Goal: Information Seeking & Learning: Learn about a topic

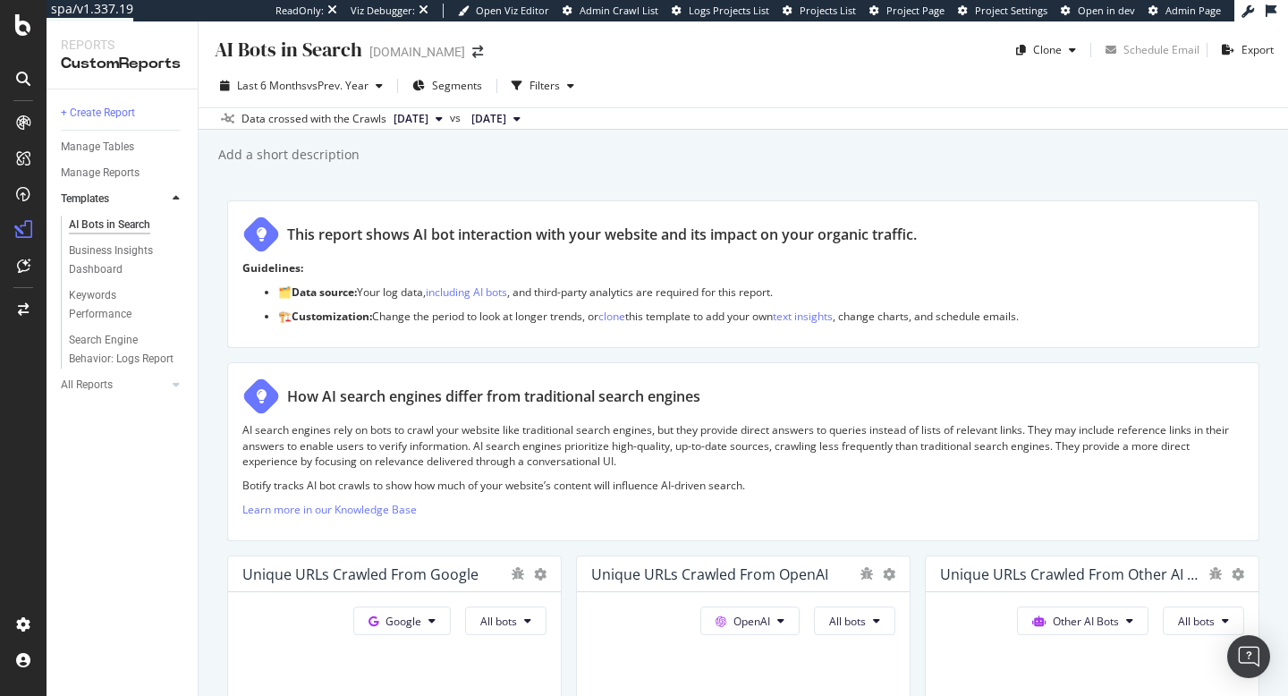
scroll to position [264, 0]
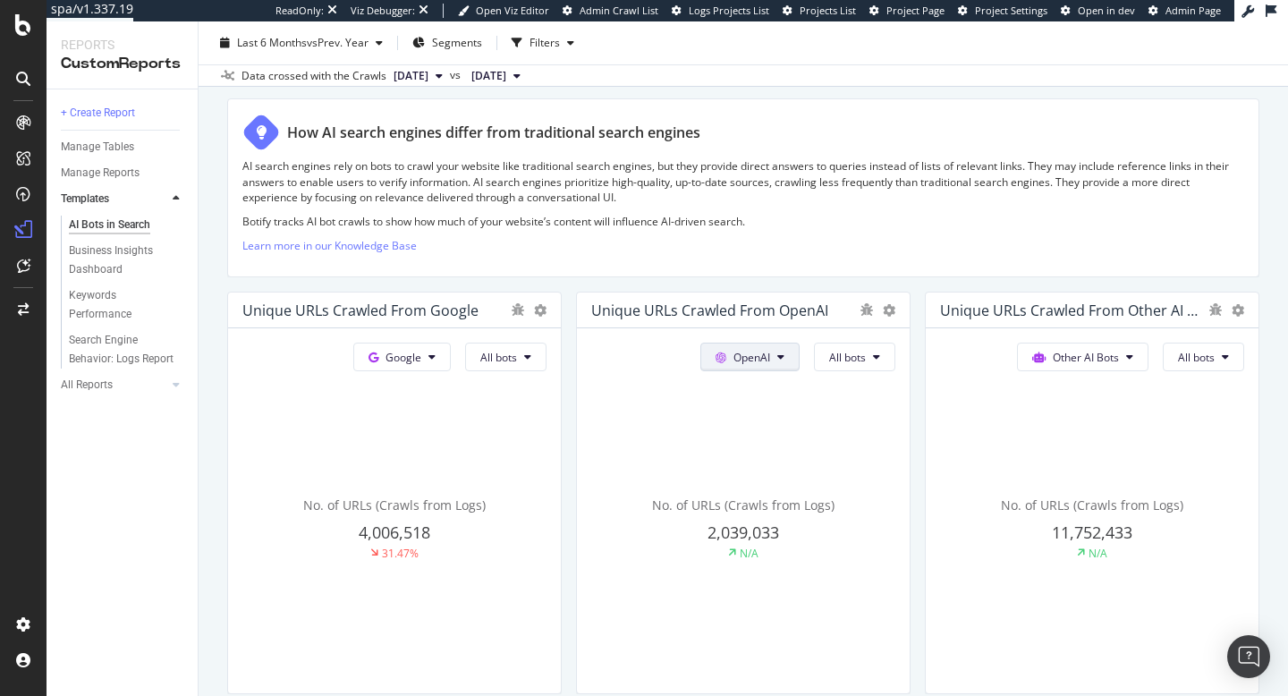
click at [789, 358] on button "OpenAI" at bounding box center [749, 357] width 99 height 29
click at [786, 497] on span "Other AI Bots" at bounding box center [777, 492] width 66 height 16
click at [861, 362] on span "All bots" at bounding box center [847, 357] width 37 height 15
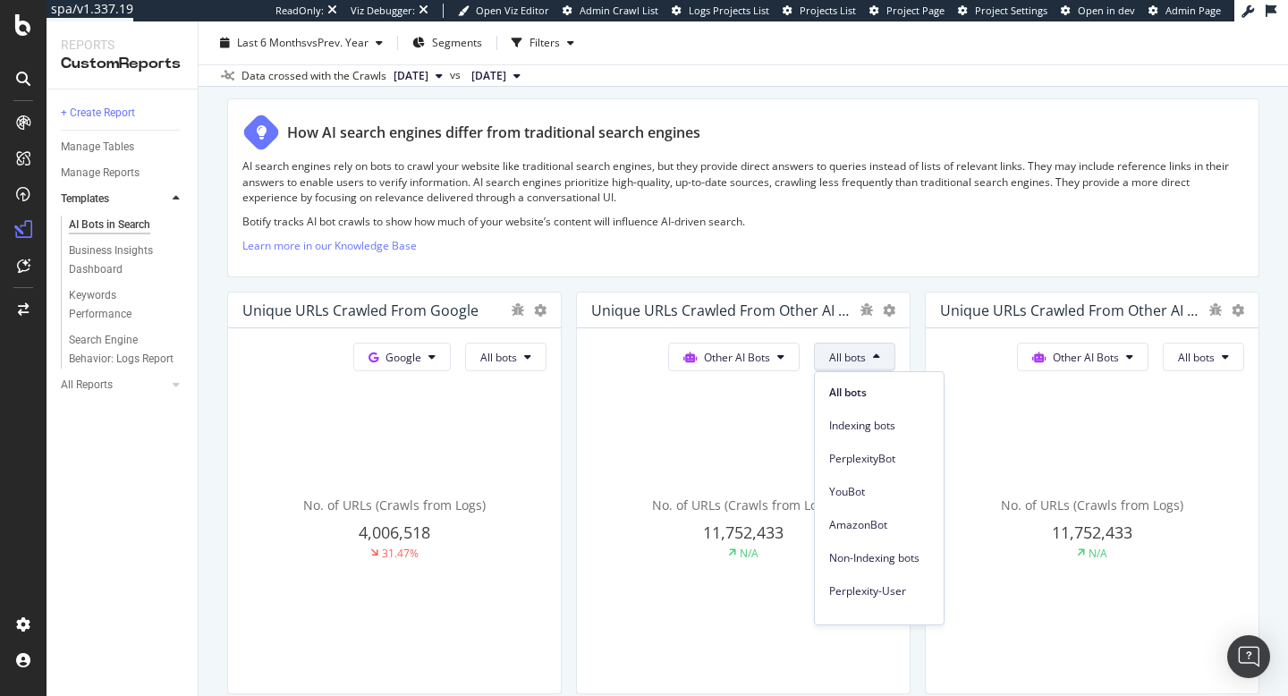
click at [861, 362] on span "All bots" at bounding box center [847, 357] width 37 height 15
click at [876, 590] on span "Perplexity-User" at bounding box center [879, 591] width 100 height 16
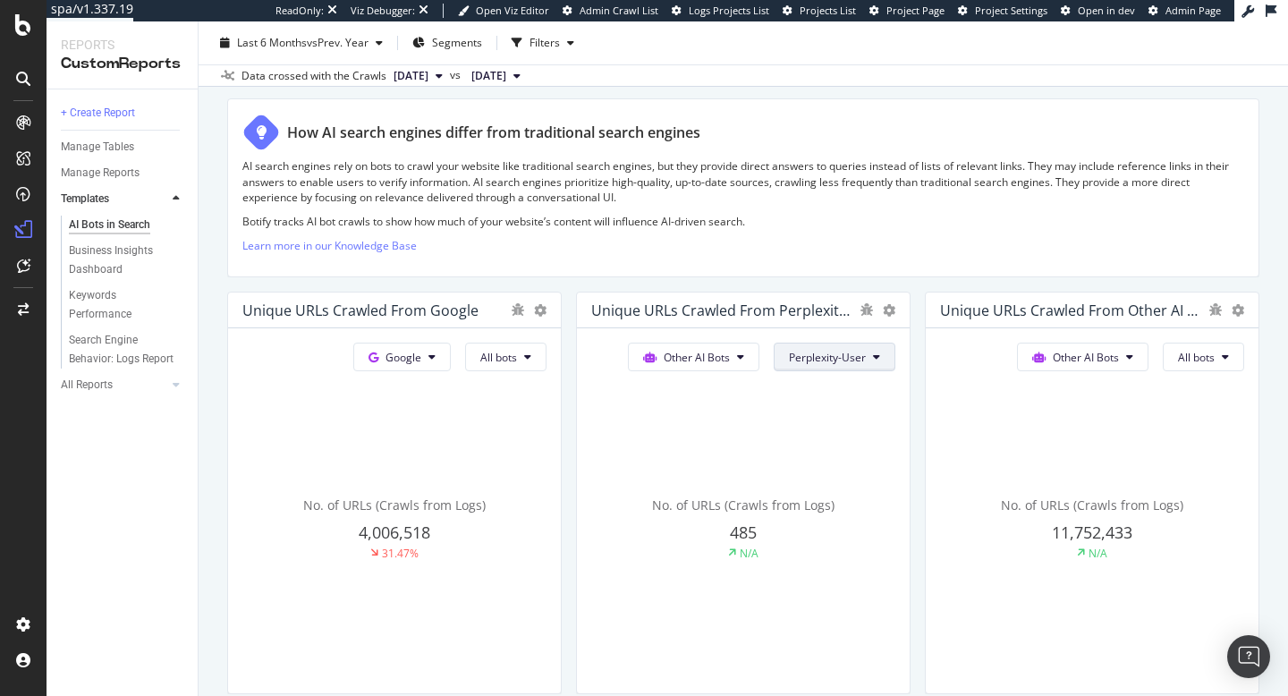
click at [856, 360] on span "Perplexity-User" at bounding box center [827, 357] width 77 height 15
click at [738, 360] on icon at bounding box center [740, 356] width 7 height 11
click at [708, 486] on span "Other AI Bots" at bounding box center [708, 492] width 70 height 16
click at [831, 367] on button "Perplexity-User" at bounding box center [835, 357] width 122 height 29
click at [831, 386] on span "All bots" at bounding box center [840, 393] width 100 height 16
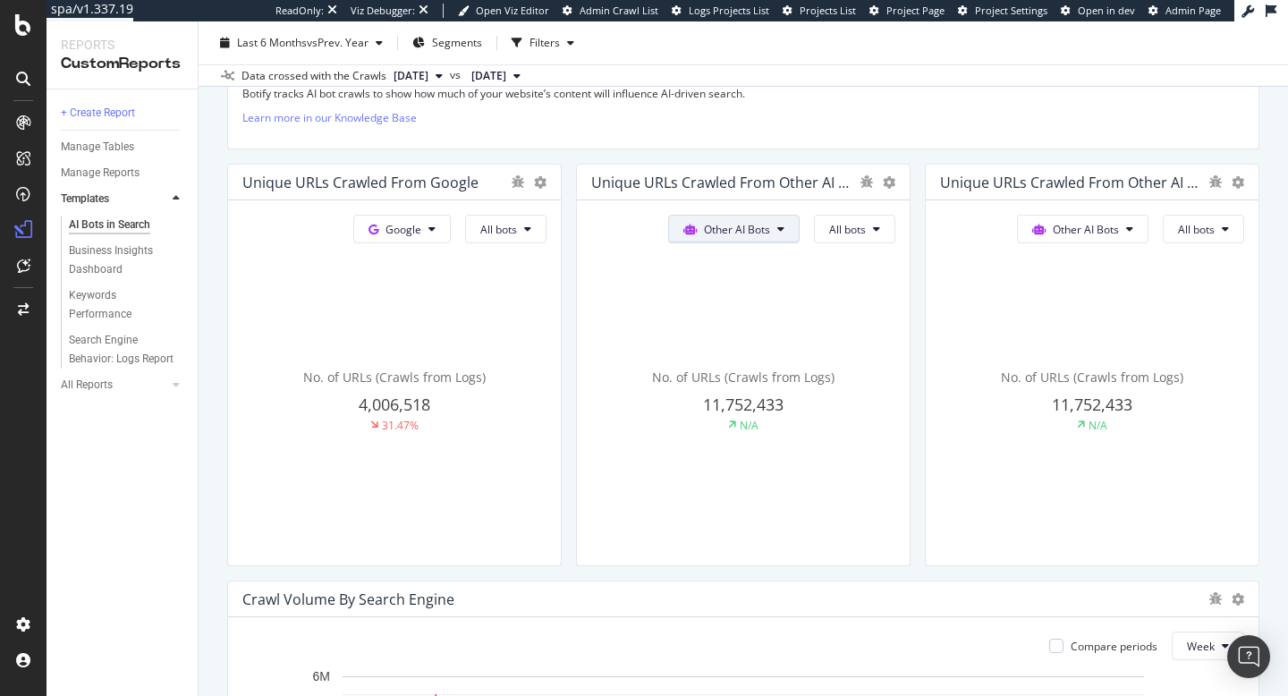
scroll to position [393, 0]
click at [782, 224] on icon at bounding box center [780, 228] width 7 height 11
click at [737, 330] on span "OpenAI" at bounding box center [747, 330] width 70 height 16
click at [1072, 229] on span "Other AI Bots" at bounding box center [1086, 228] width 66 height 15
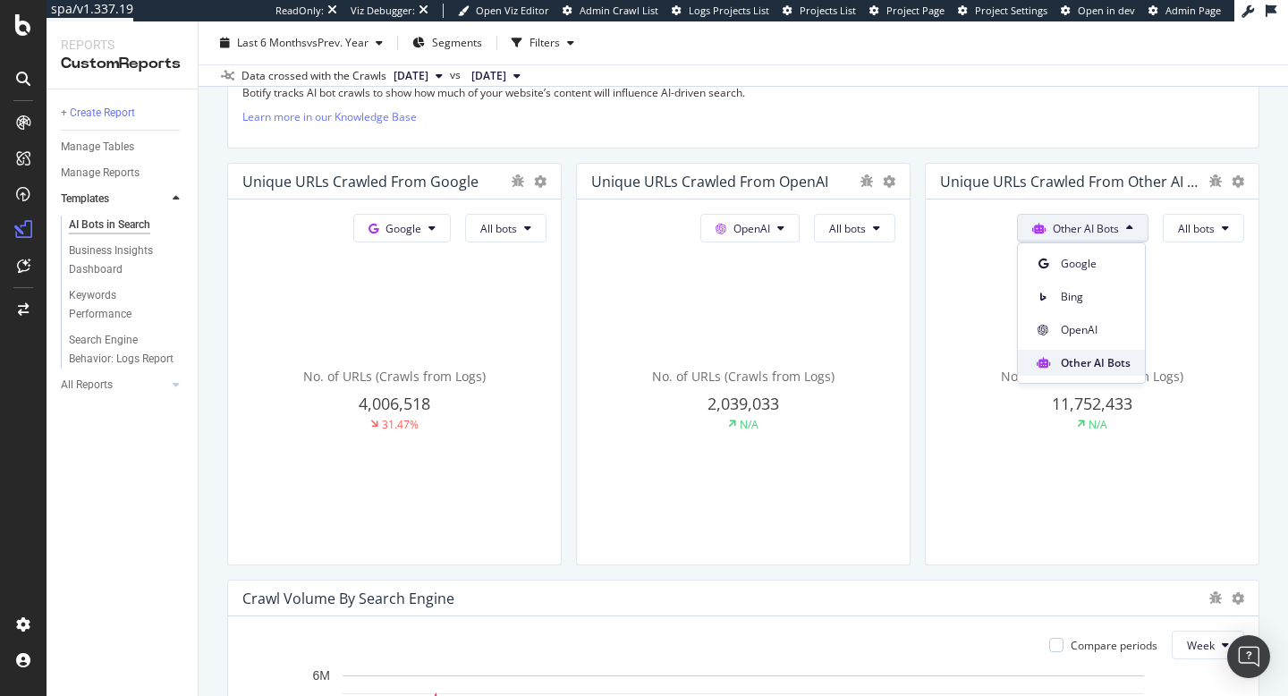
click at [1072, 362] on span "Other AI Bots" at bounding box center [1096, 363] width 70 height 16
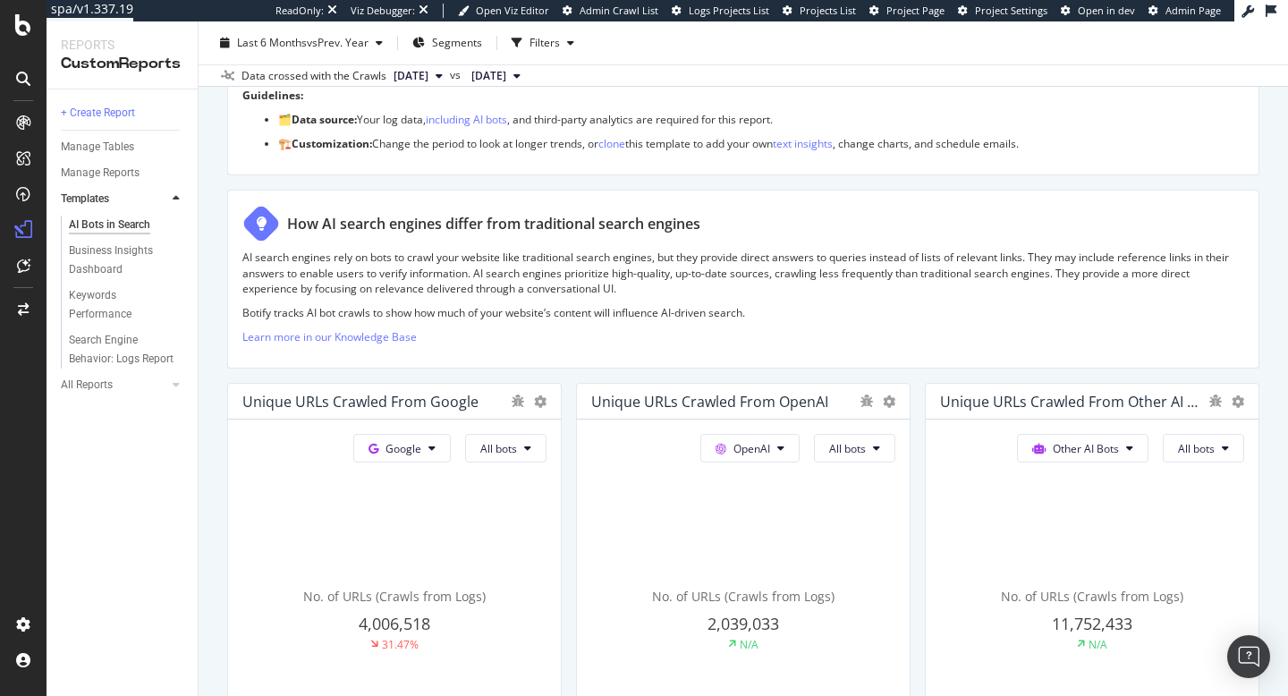
scroll to position [0, 0]
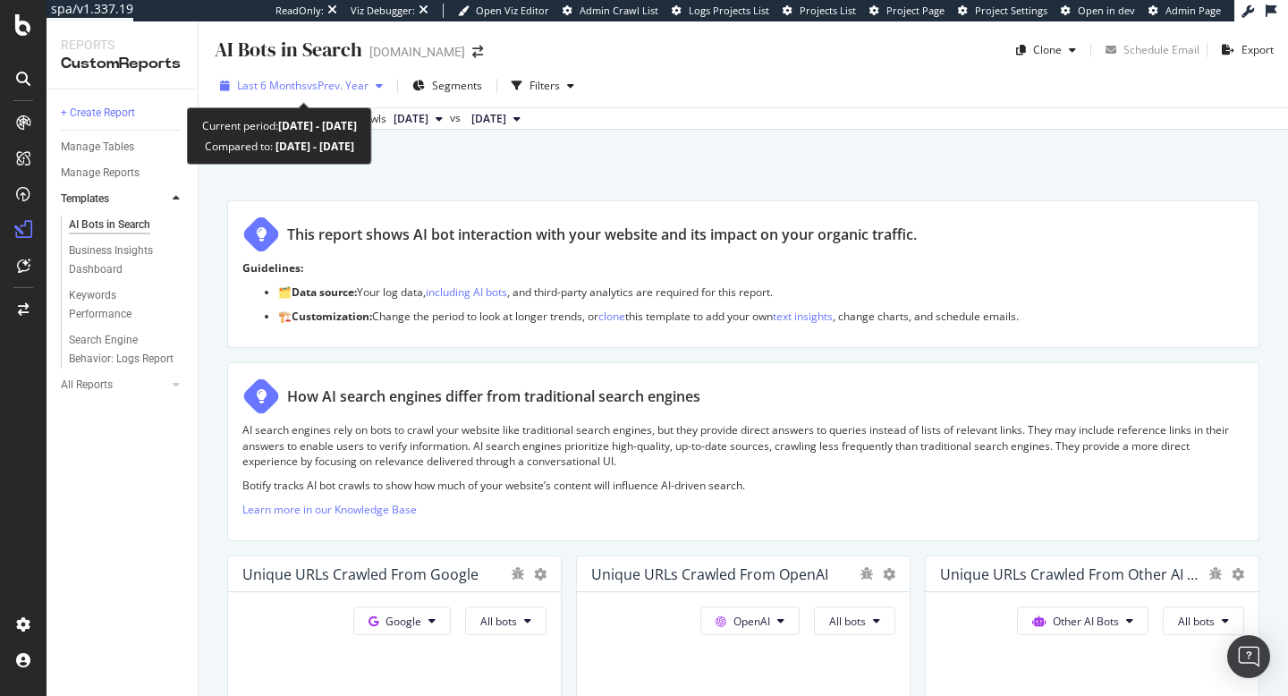
click at [383, 87] on icon "button" at bounding box center [379, 85] width 7 height 11
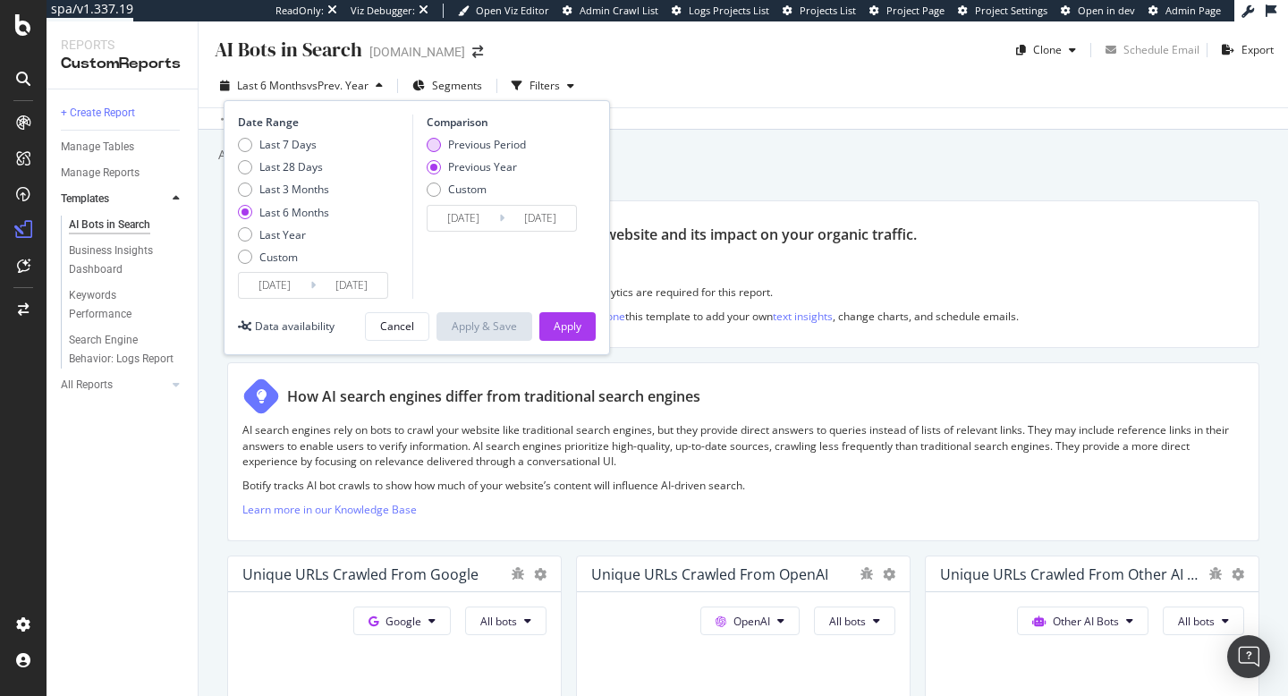
click at [435, 141] on div "Previous Period" at bounding box center [434, 145] width 14 height 14
type input "[DATE]"
click at [568, 327] on div "Apply" at bounding box center [568, 325] width 28 height 15
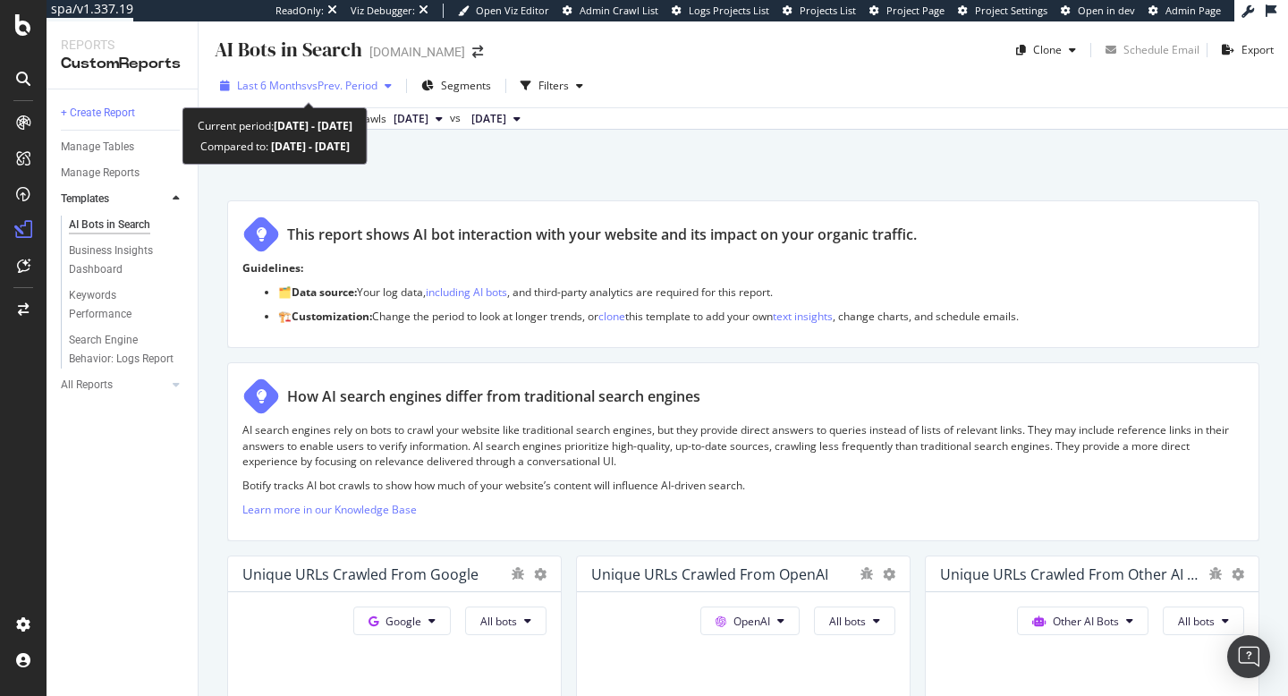
click at [385, 93] on div "Last 6 Months vs Prev. Period" at bounding box center [306, 85] width 186 height 27
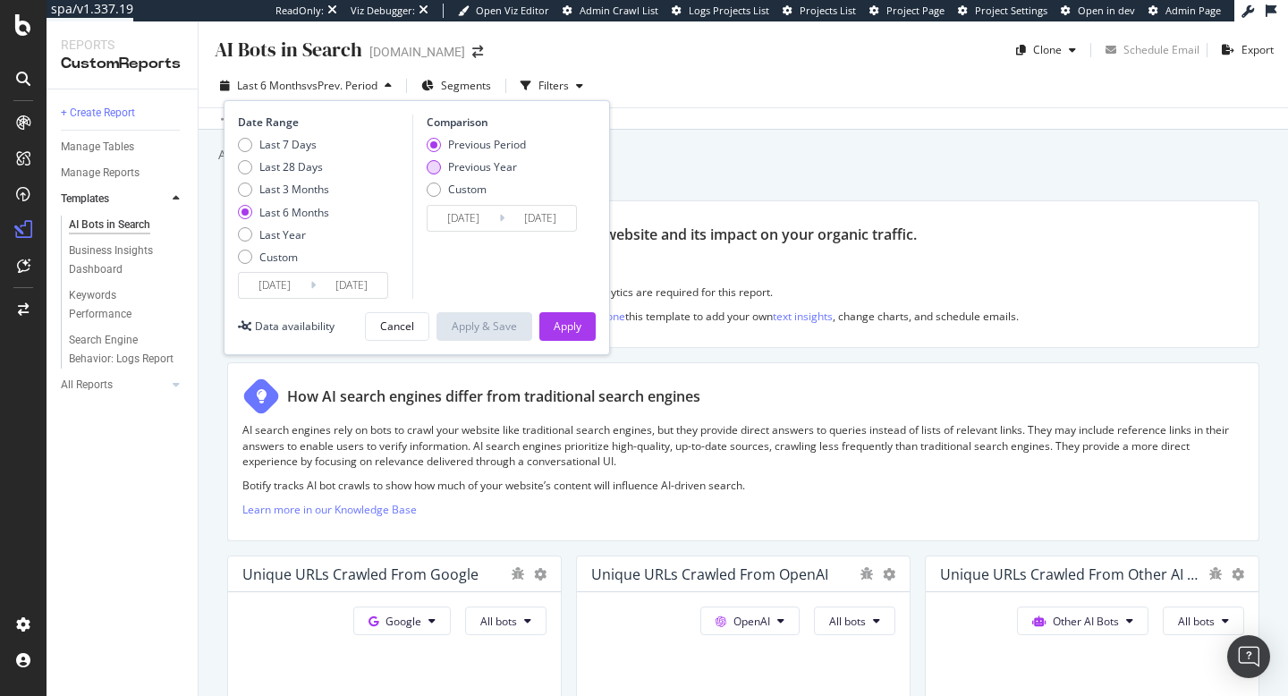
click at [436, 165] on div "Previous Year" at bounding box center [434, 167] width 14 height 14
type input "[DATE]"
click at [580, 326] on div "Apply" at bounding box center [568, 325] width 28 height 15
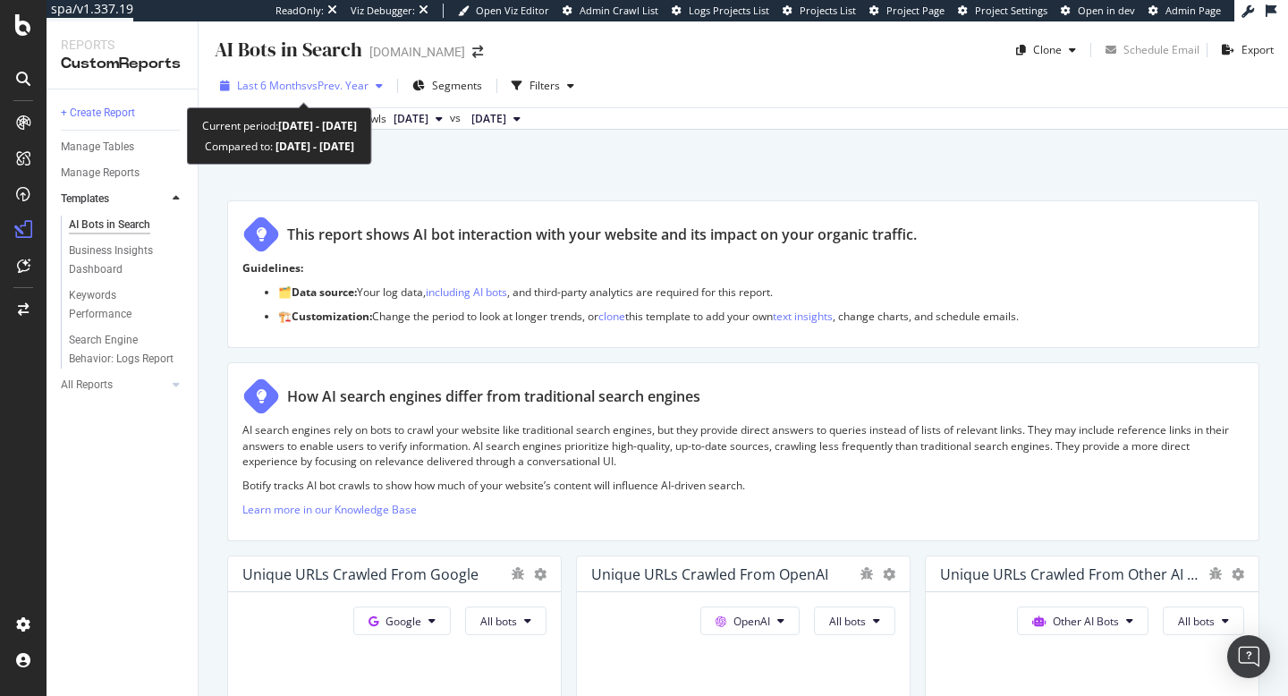
click at [381, 87] on icon "button" at bounding box center [379, 85] width 7 height 11
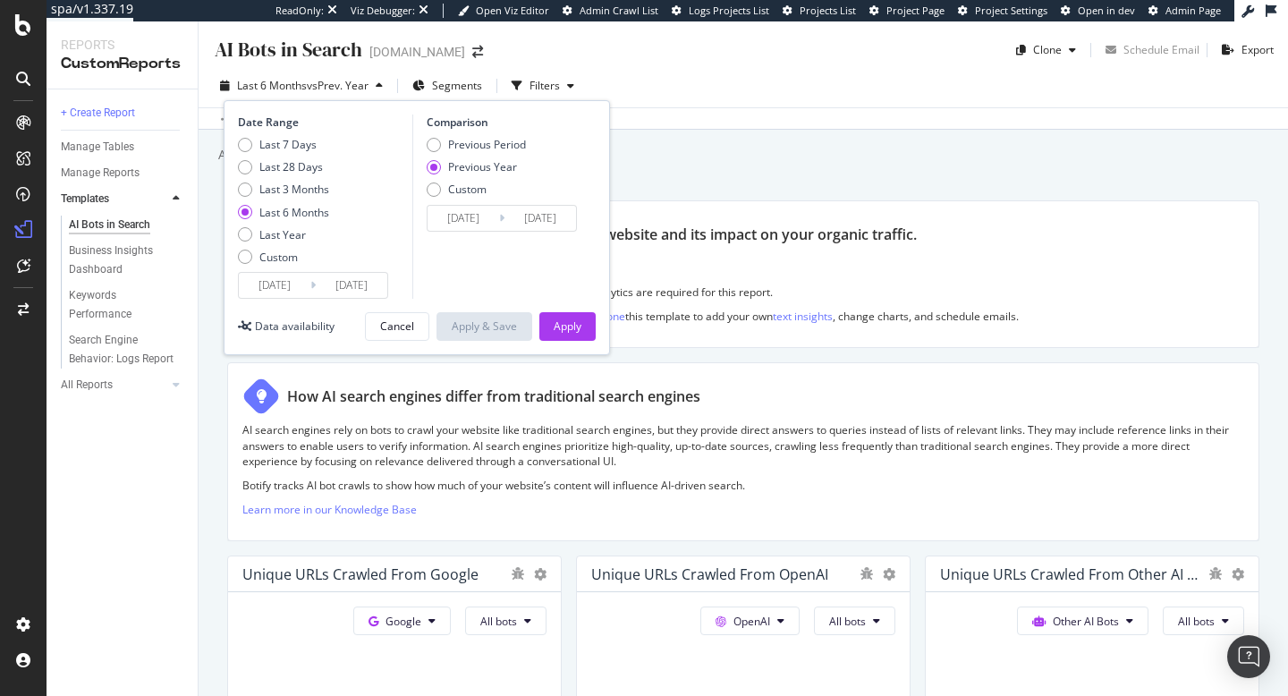
click at [793, 245] on div "This report shows AI bot interaction with your website and its impact on your o…" at bounding box center [743, 235] width 1002 height 38
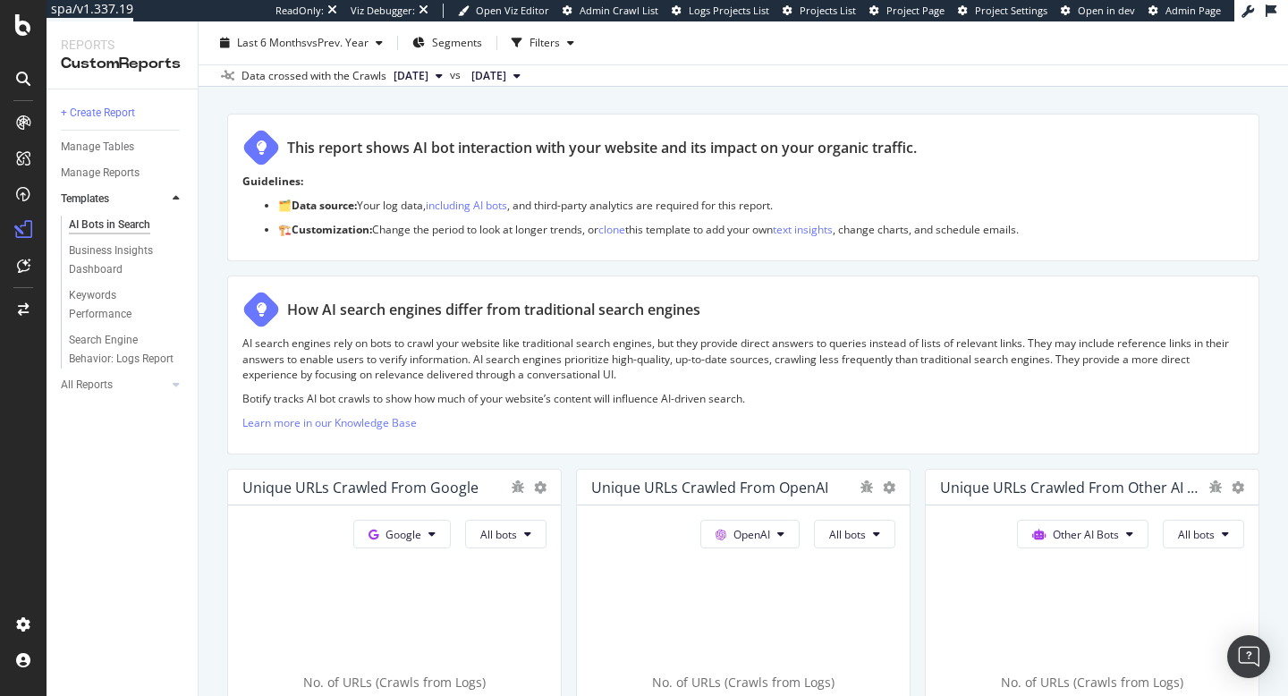
scroll to position [3, 0]
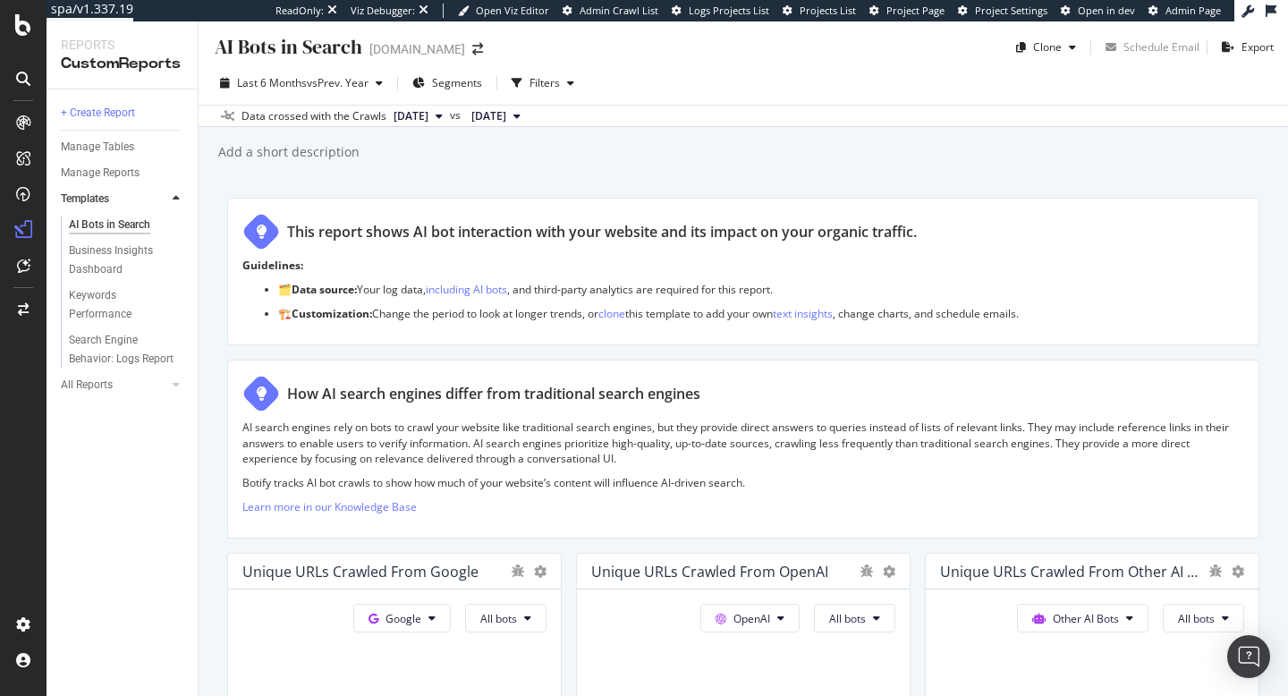
click at [450, 112] on button "[DATE]" at bounding box center [417, 116] width 63 height 21
click at [338, 169] on div "AI Bots in Search AI Bots in Search [DOMAIN_NAME] Clone Schedule Email Export L…" at bounding box center [743, 358] width 1089 height 674
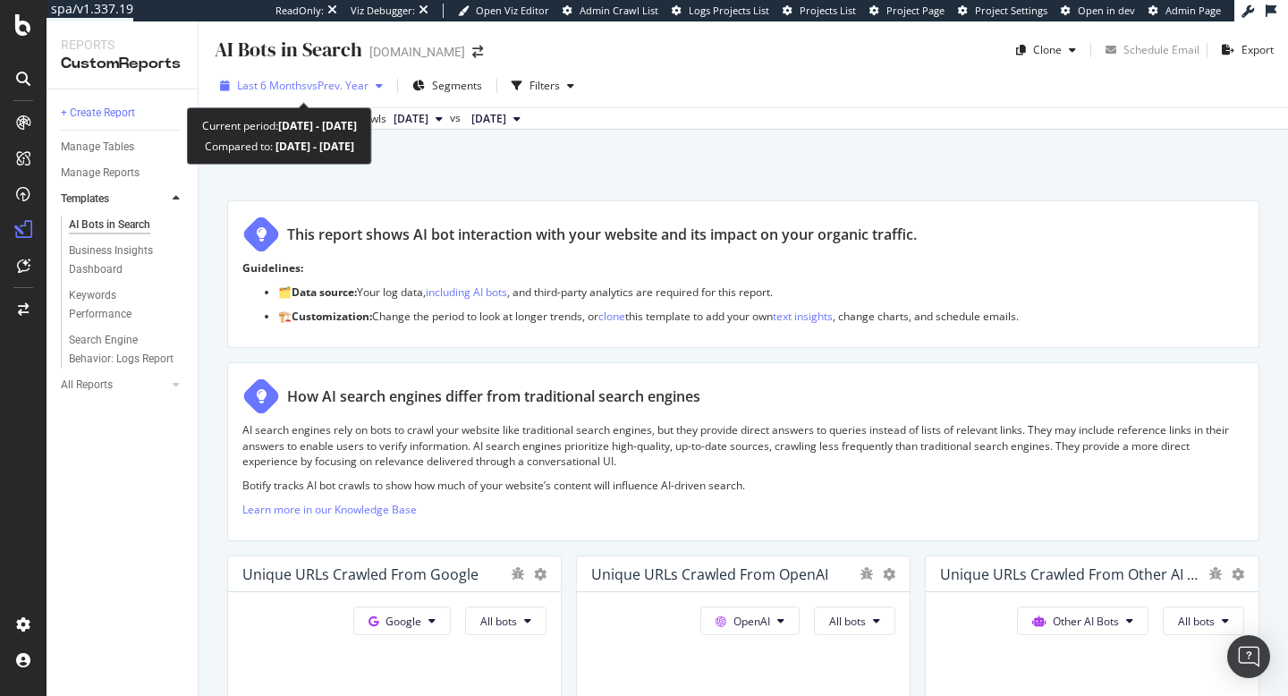
click at [377, 80] on div "button" at bounding box center [378, 85] width 21 height 11
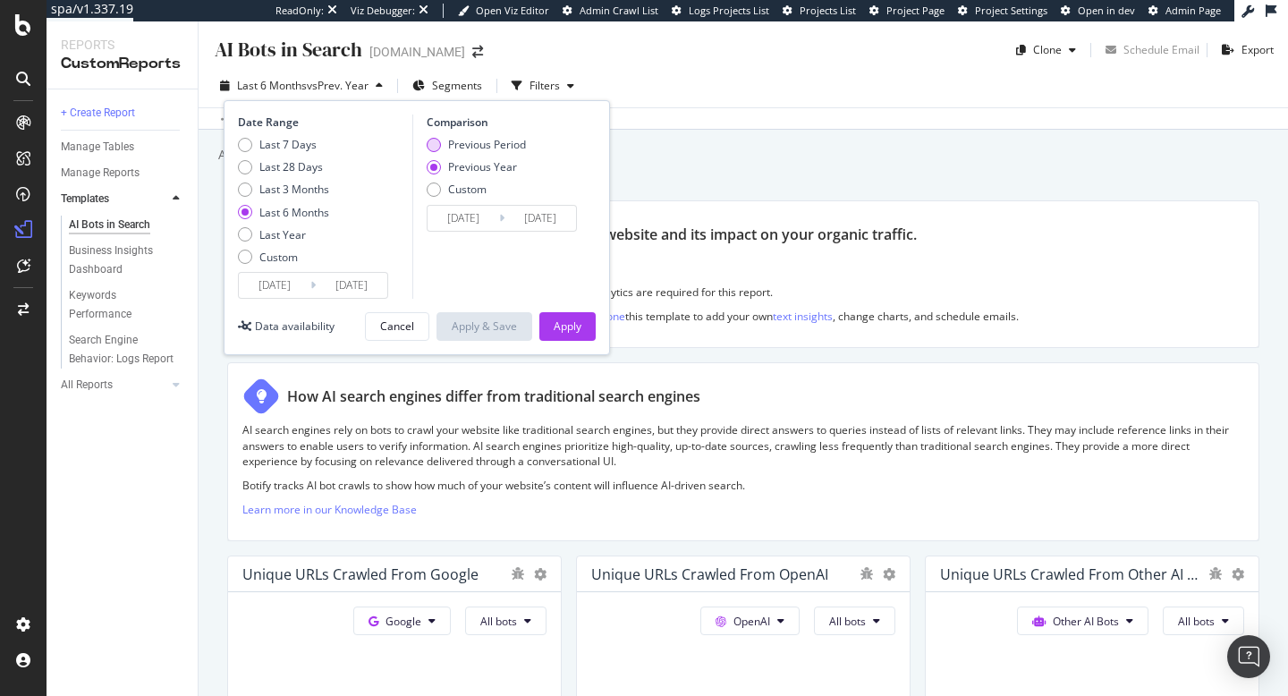
click at [437, 145] on div "Previous Period" at bounding box center [434, 145] width 14 height 14
type input "[DATE]"
click at [556, 324] on div "Apply" at bounding box center [568, 325] width 28 height 15
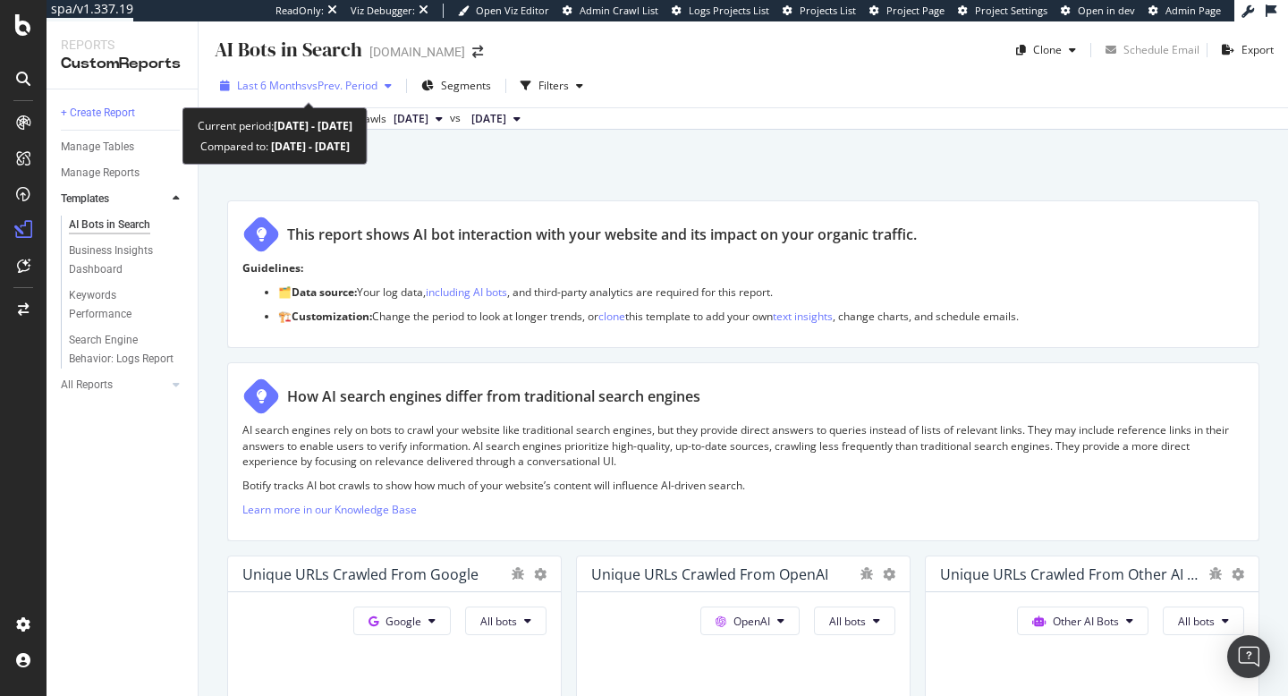
click at [315, 93] on div "Last 6 Months vs Prev. Period" at bounding box center [306, 85] width 186 height 27
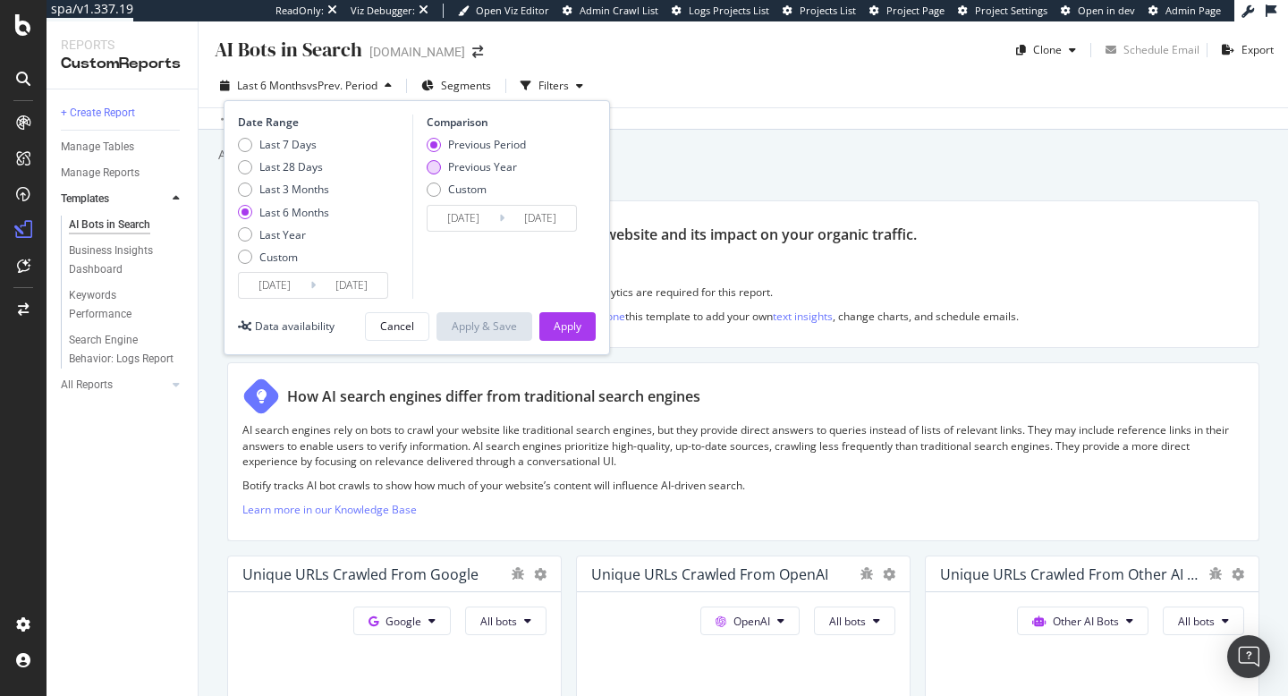
click at [432, 166] on div "Previous Year" at bounding box center [434, 167] width 14 height 14
type input "[DATE]"
click at [554, 332] on div "Apply" at bounding box center [568, 325] width 28 height 15
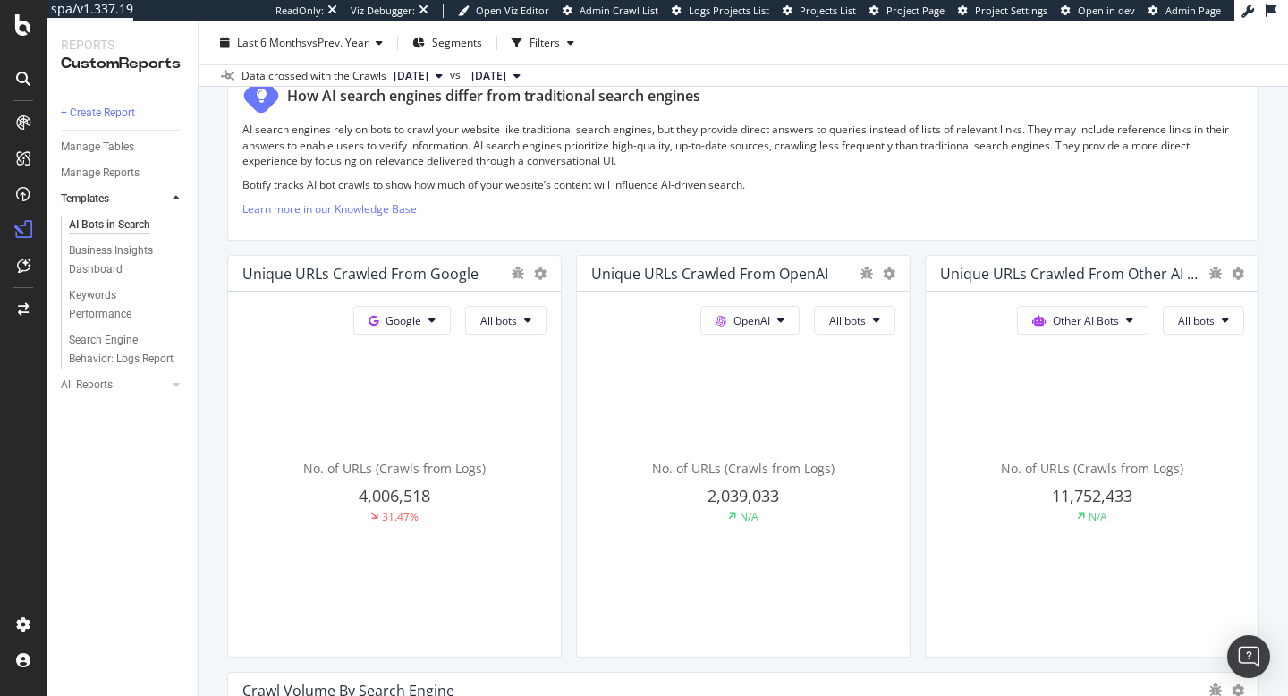
scroll to position [308, 0]
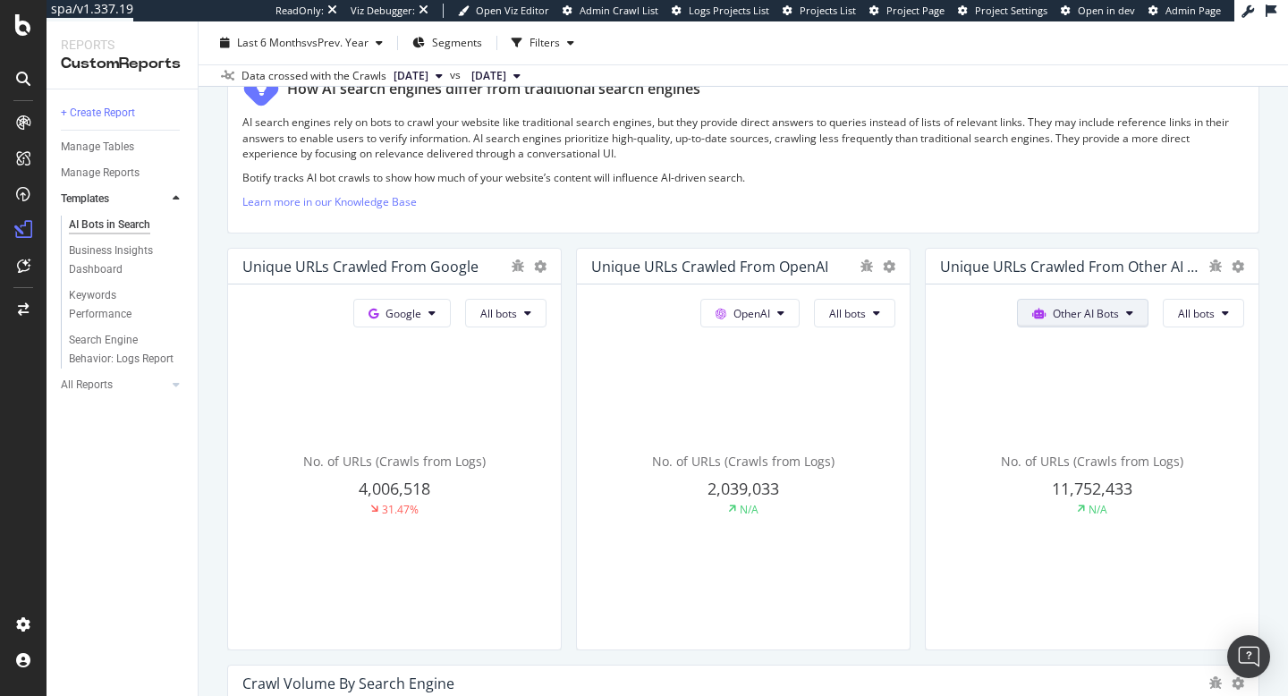
click at [1060, 314] on span "Other AI Bots" at bounding box center [1086, 313] width 66 height 15
click at [1079, 412] on span "OpenAI" at bounding box center [1096, 415] width 70 height 16
click at [1189, 313] on span "All bots" at bounding box center [1196, 313] width 37 height 15
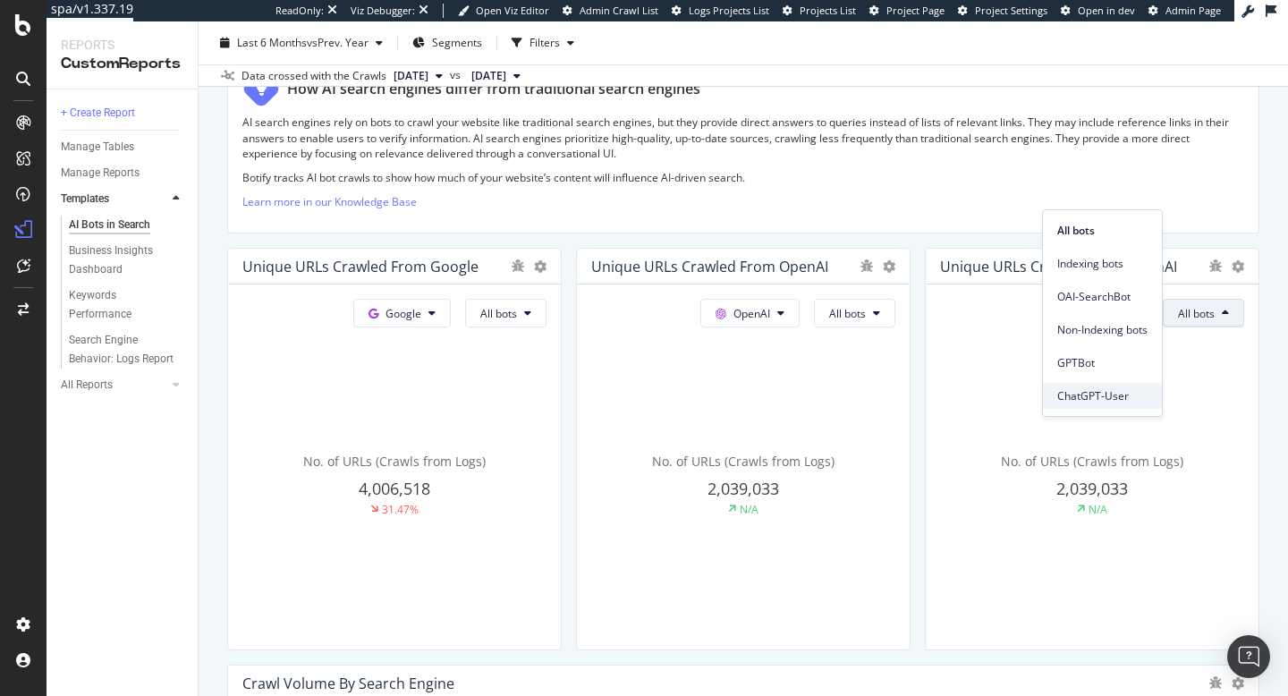
click at [1078, 394] on span "ChatGPT-User" at bounding box center [1102, 396] width 90 height 16
